Goal: Task Accomplishment & Management: Use online tool/utility

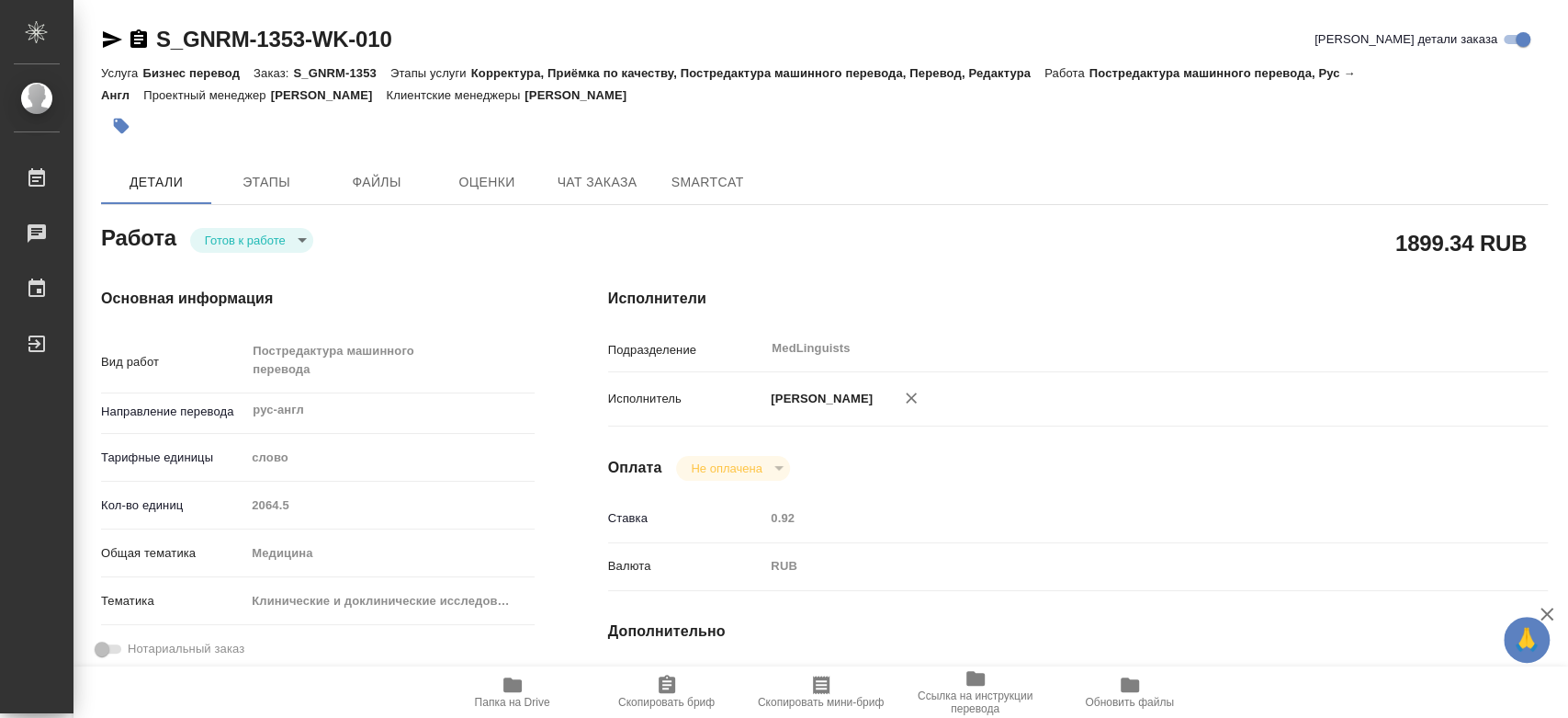
click at [285, 238] on body "🙏 .cls-1 fill:#fff; AWATERA Chernyayeva Tatyana Работы 0 Чаты График Выйти S_GN…" at bounding box center [784, 359] width 1568 height 718
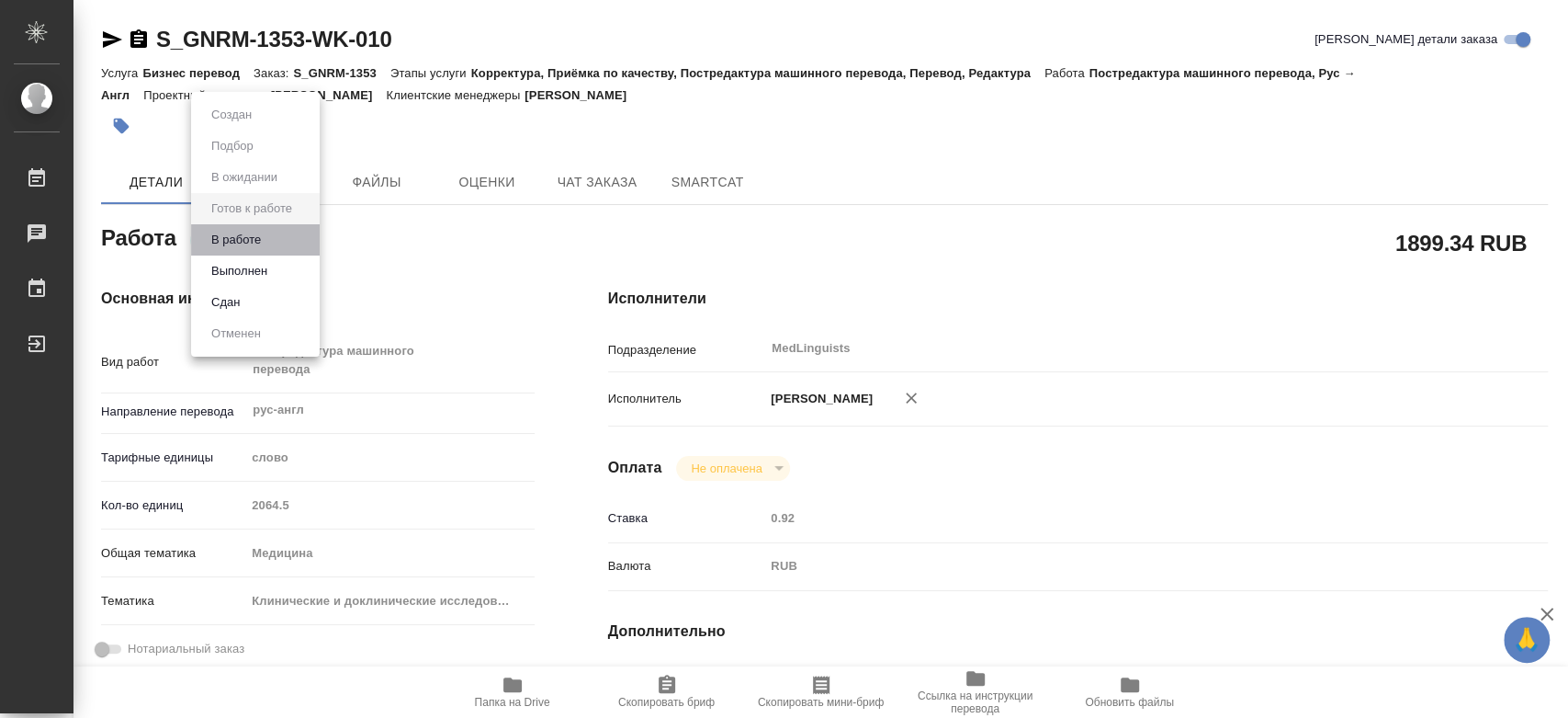
click at [276, 234] on li "В работе" at bounding box center [256, 240] width 129 height 31
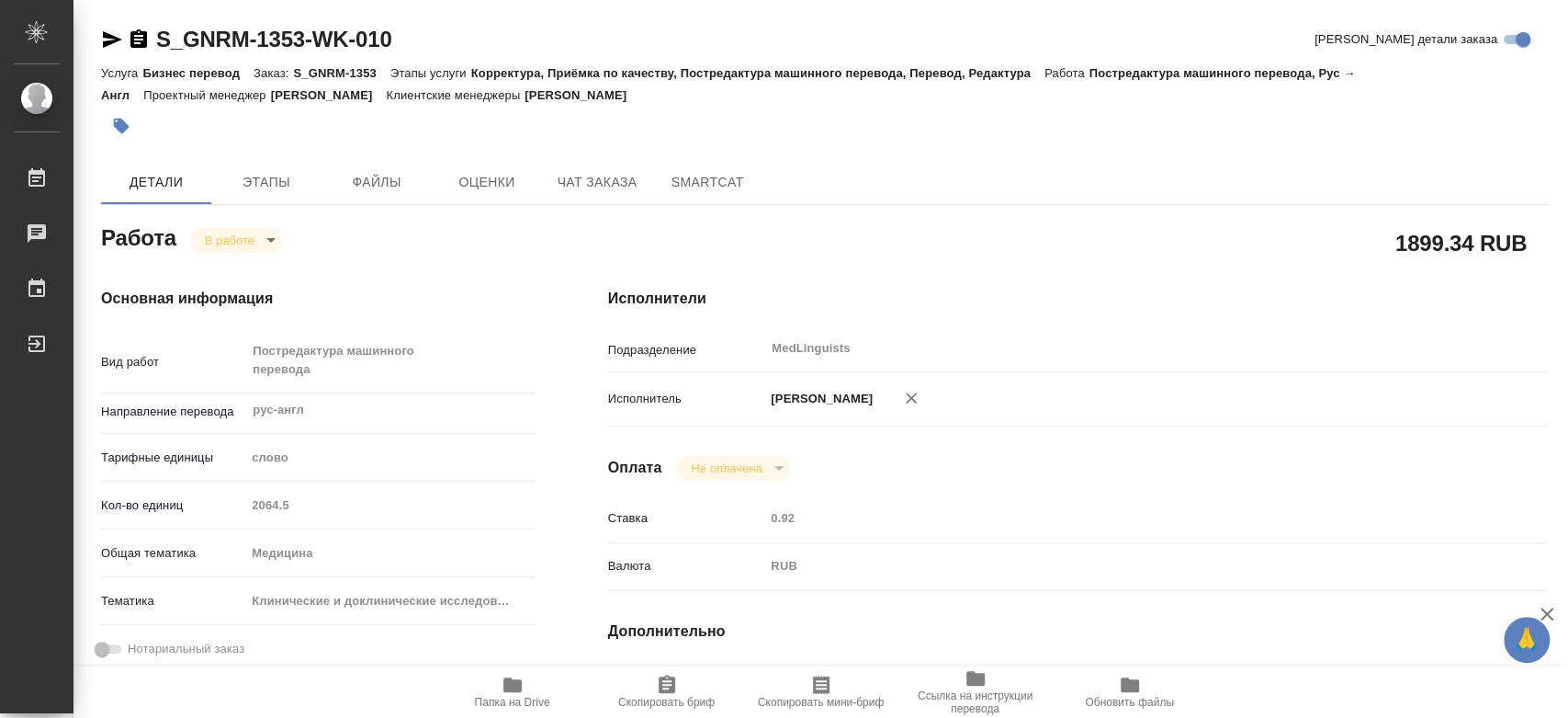
type textarea "x"
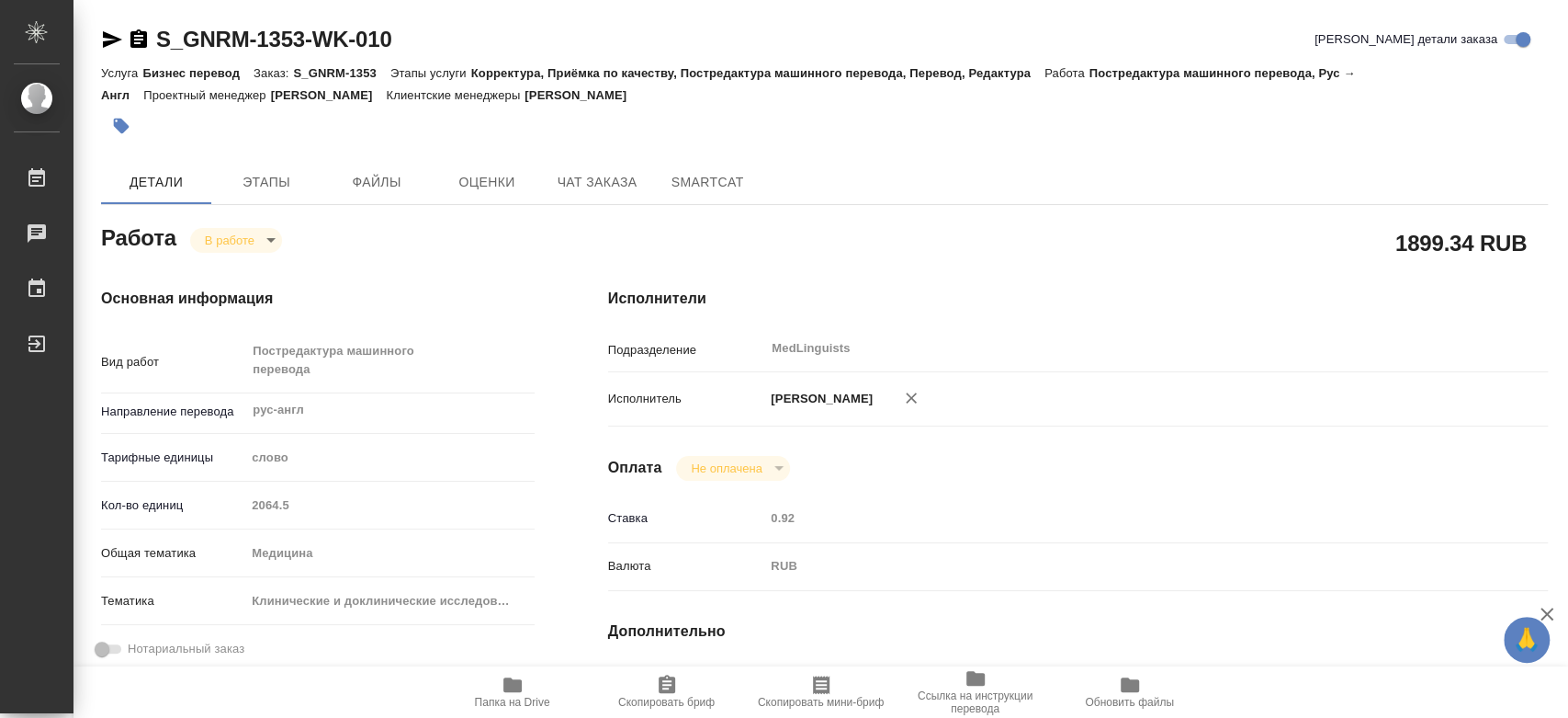
type textarea "x"
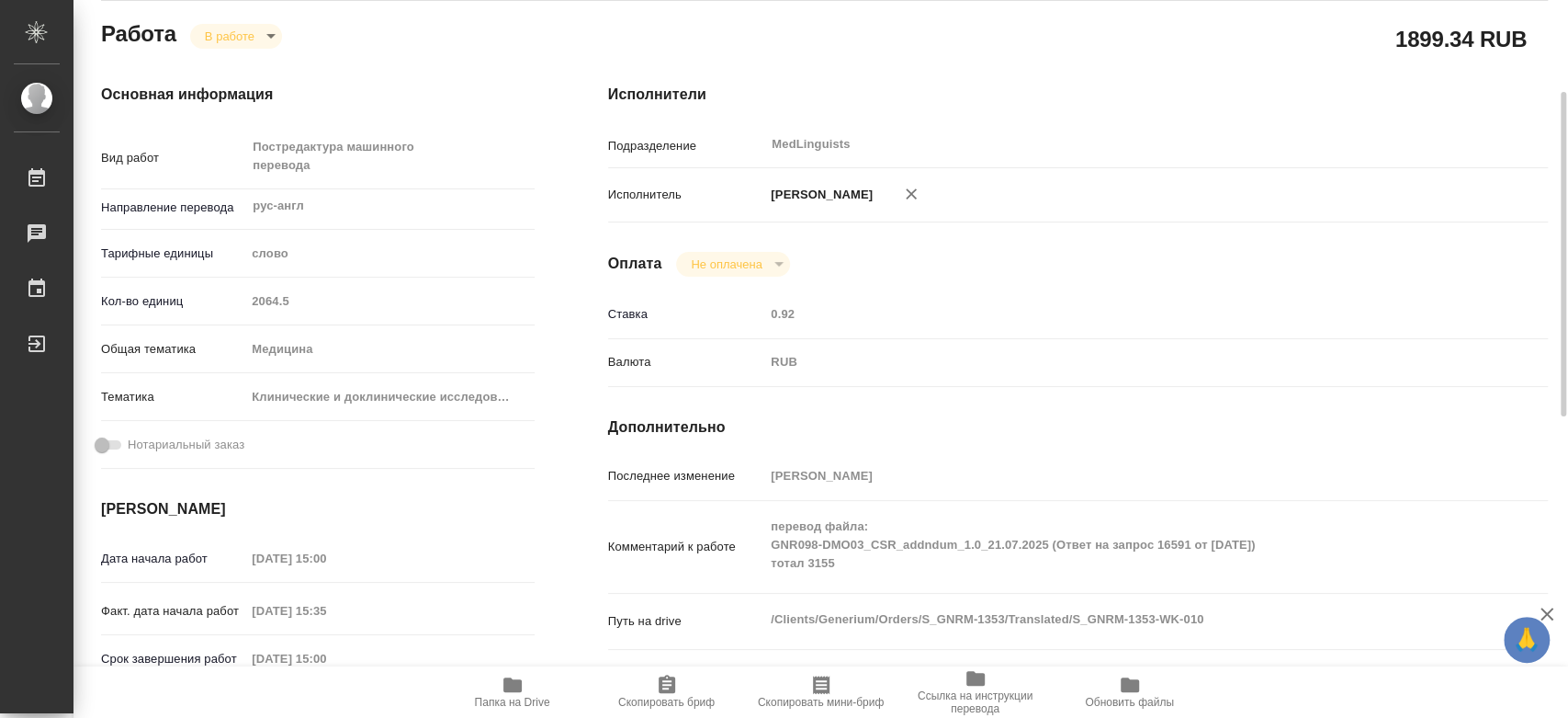
type textarea "x"
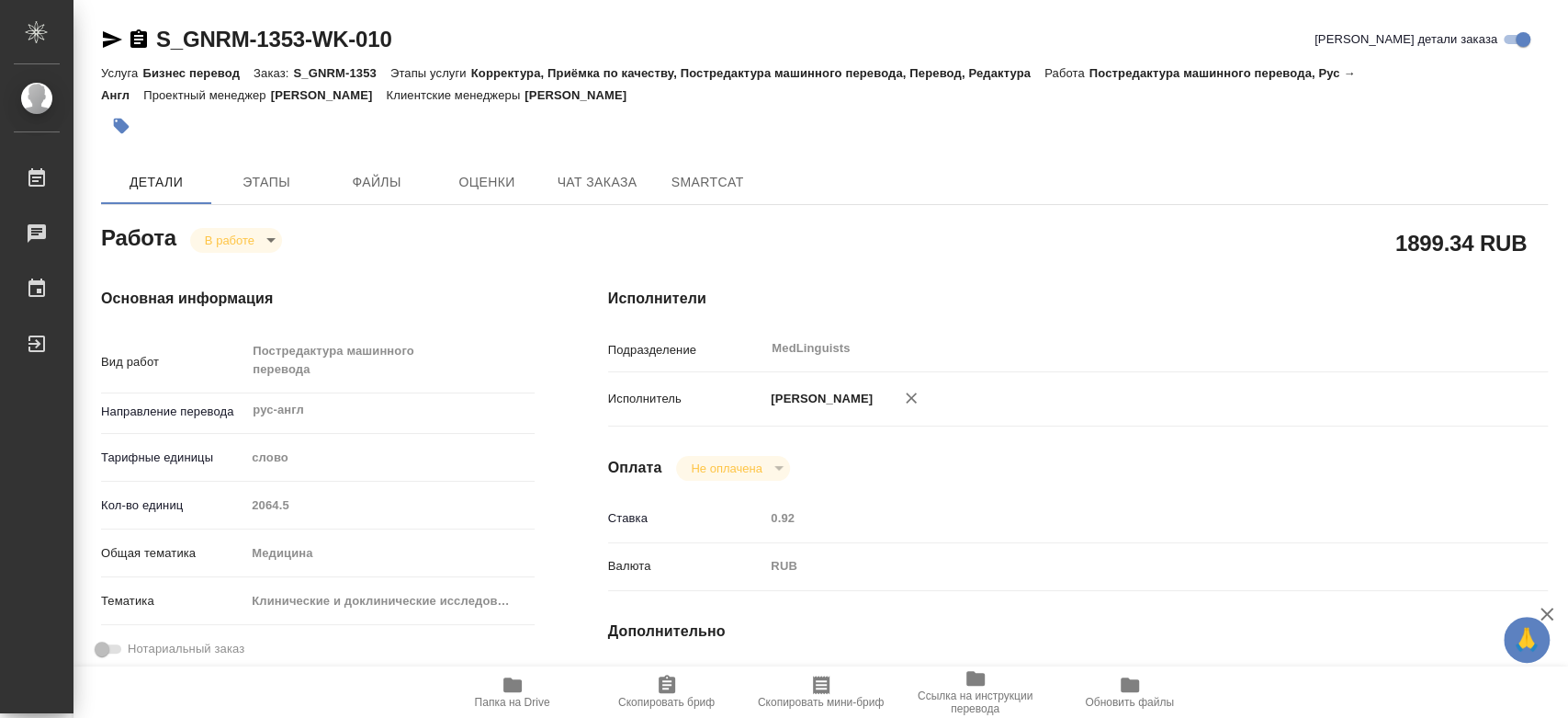
type textarea "x"
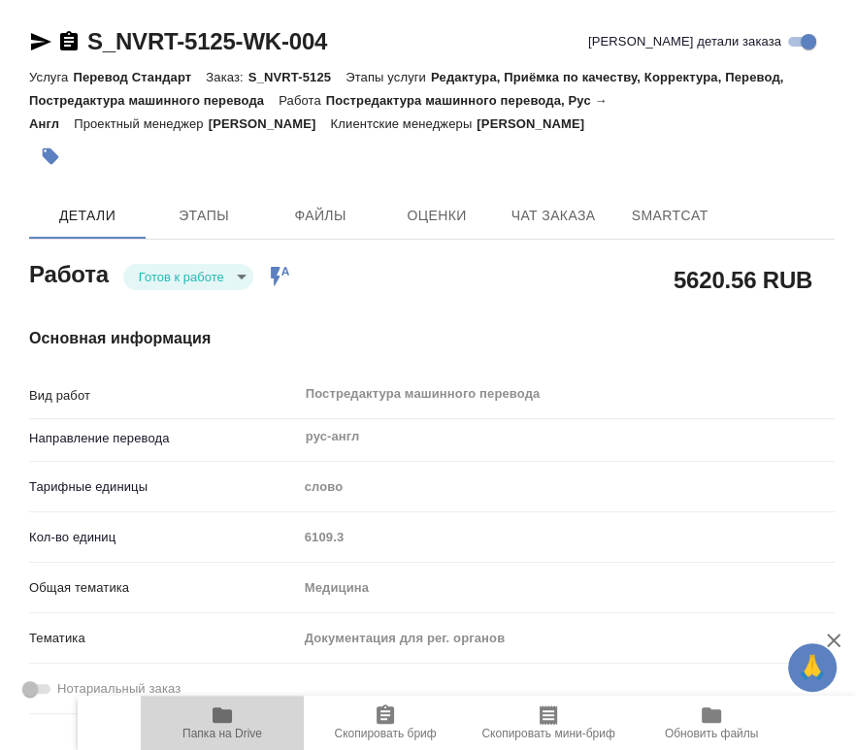
click at [215, 728] on span "Папка на Drive" at bounding box center [222, 734] width 80 height 14
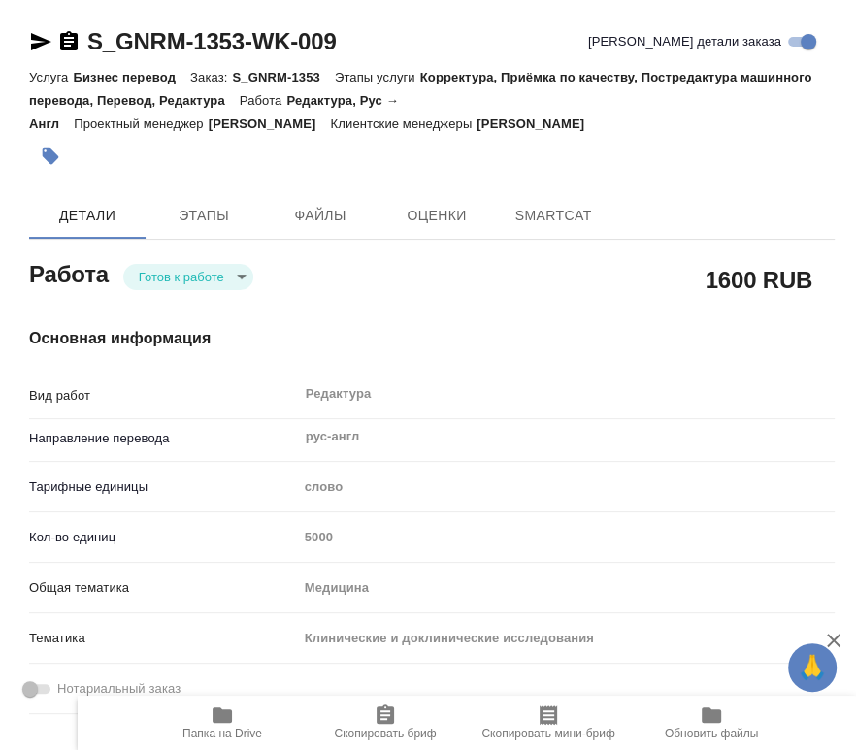
type textarea "x"
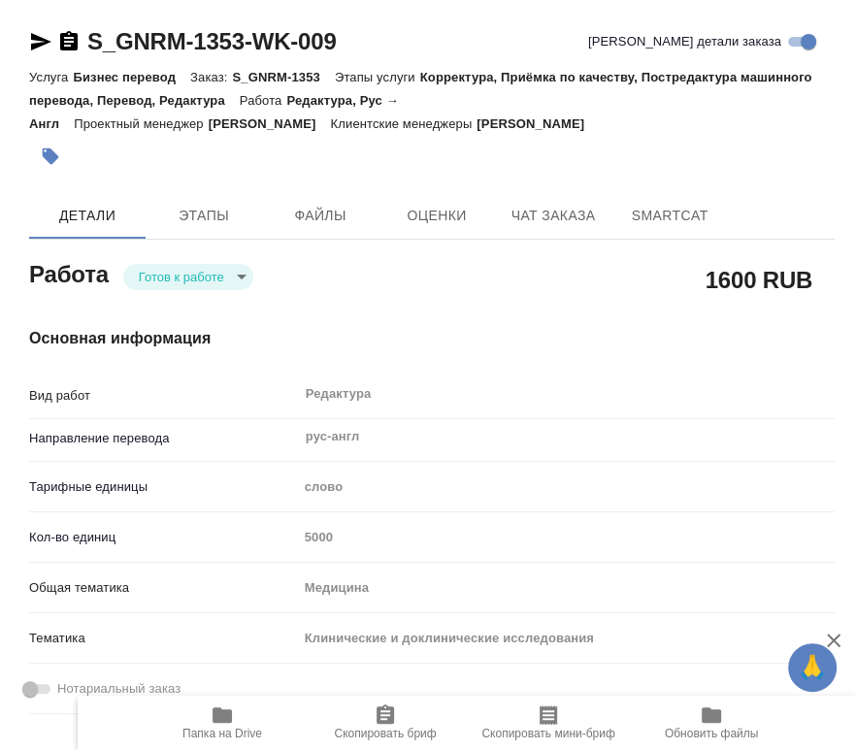
type textarea "x"
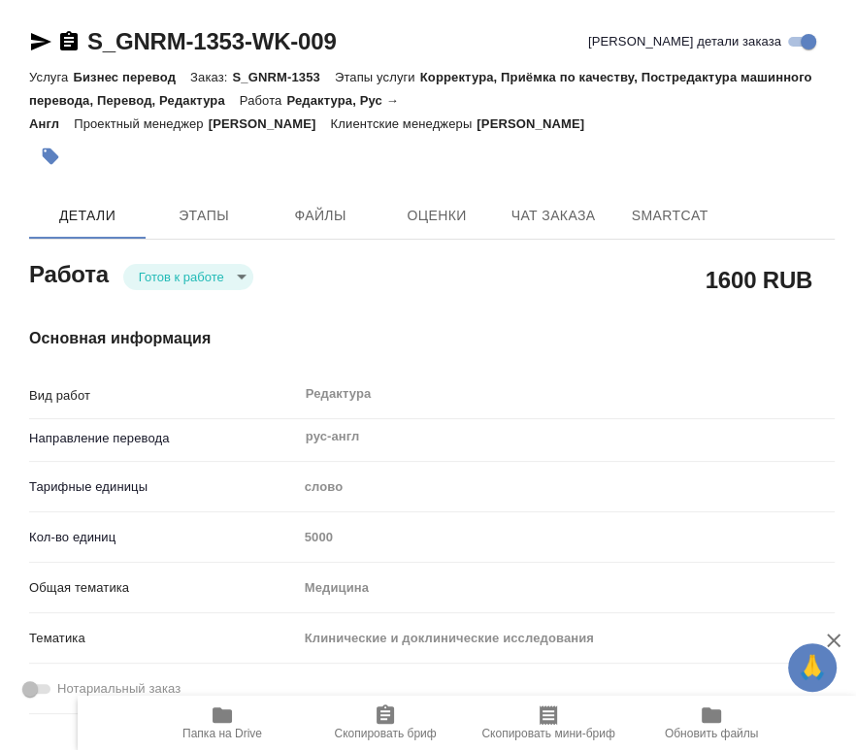
type textarea "x"
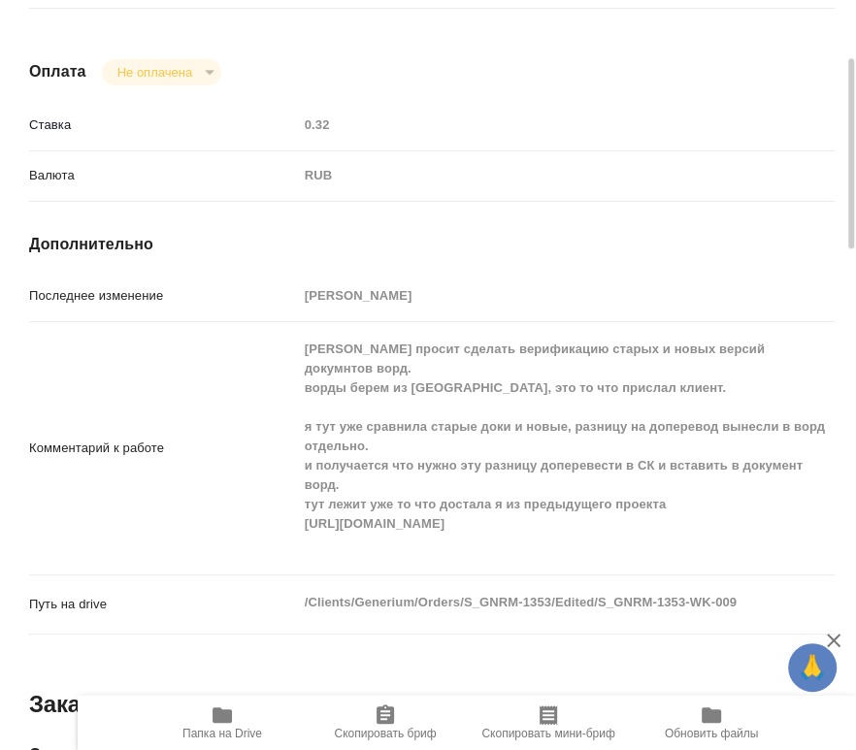
scroll to position [1401, 0]
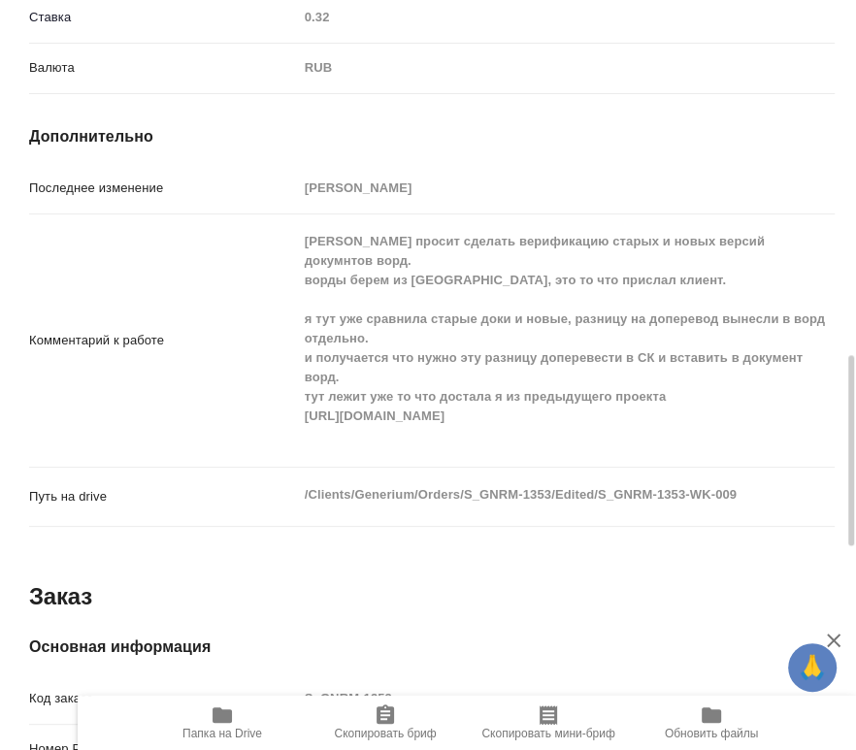
click at [295, 376] on div "Комментарий к работе Клиент просит сделать верификацию старых и новых версий до…" at bounding box center [431, 340] width 805 height 237
click at [241, 710] on span "Папка на Drive" at bounding box center [222, 721] width 140 height 37
